Goal: Find specific page/section: Find specific page/section

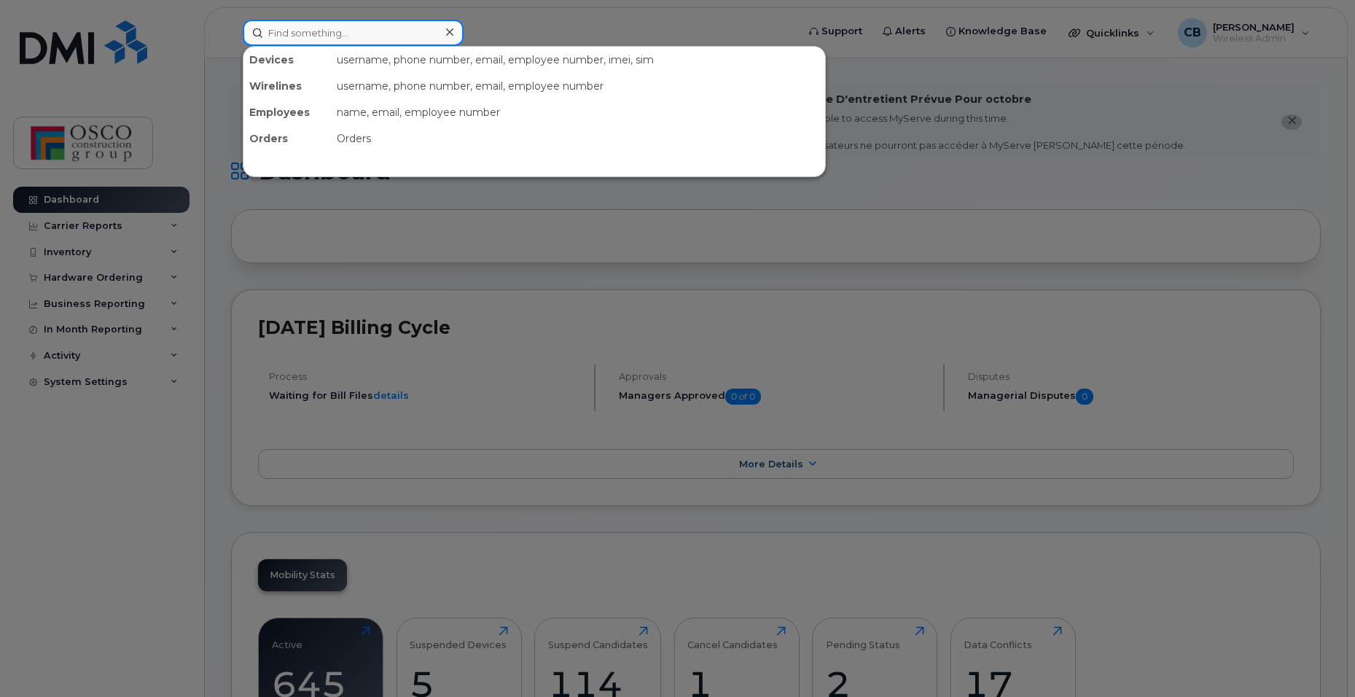
click at [276, 40] on input at bounding box center [353, 33] width 221 height 26
paste input "506-271-4931"
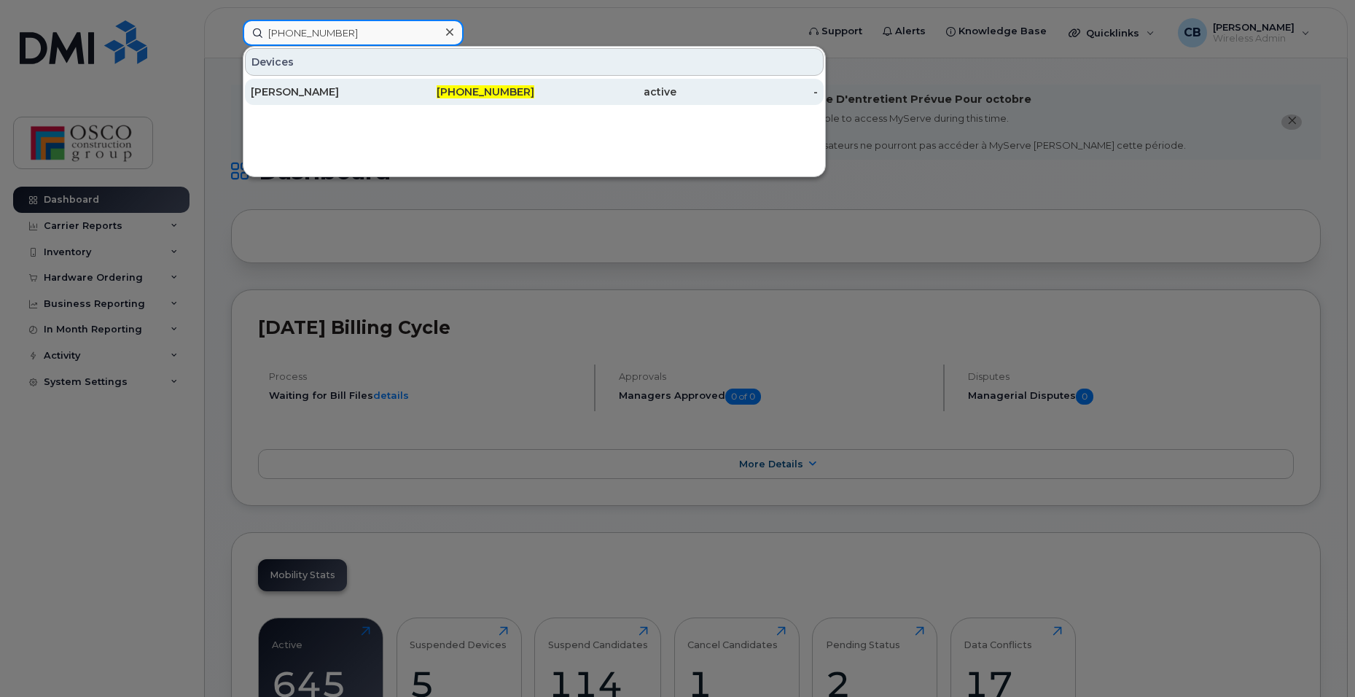
type input "506-271-4931"
click at [509, 87] on span "506-271-4931" at bounding box center [486, 91] width 98 height 13
